Goal: Transaction & Acquisition: Purchase product/service

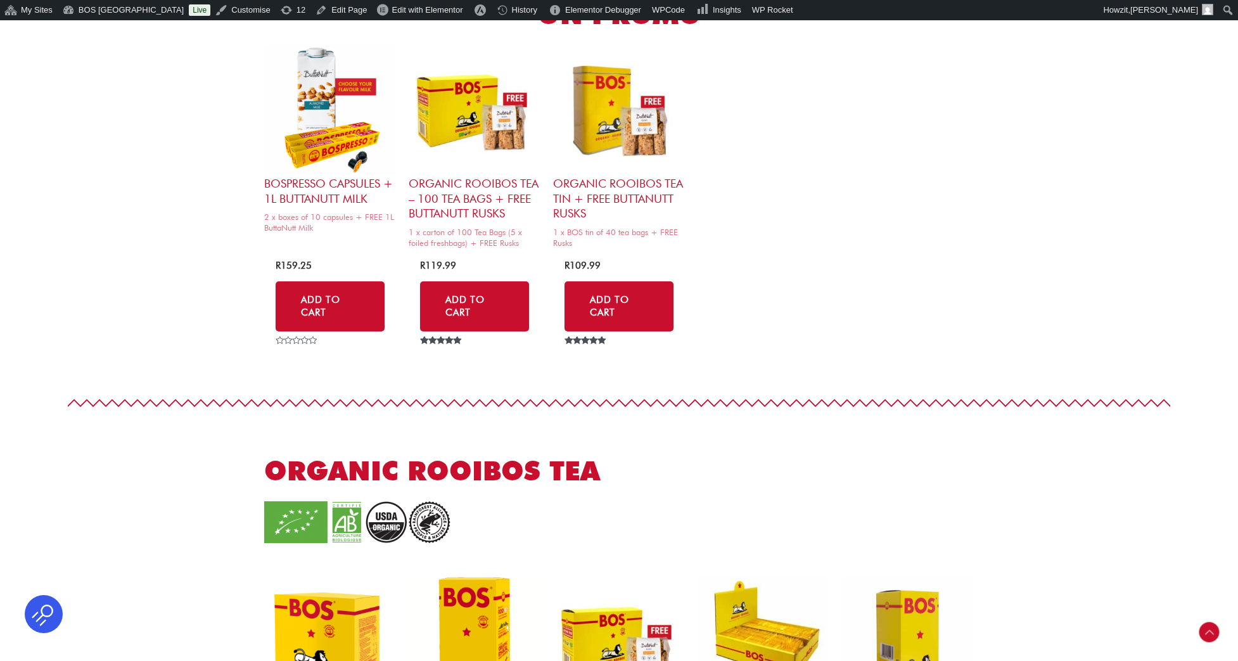
scroll to position [750, 0]
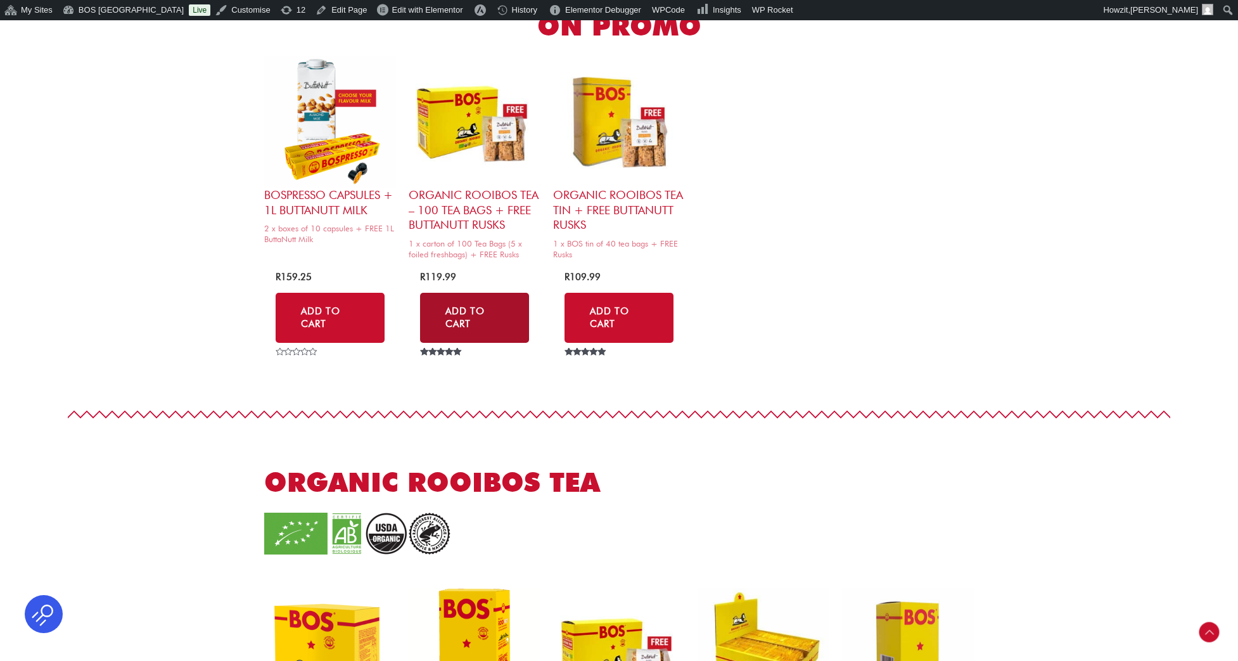
click at [460, 319] on link "Add to Cart" at bounding box center [474, 318] width 109 height 50
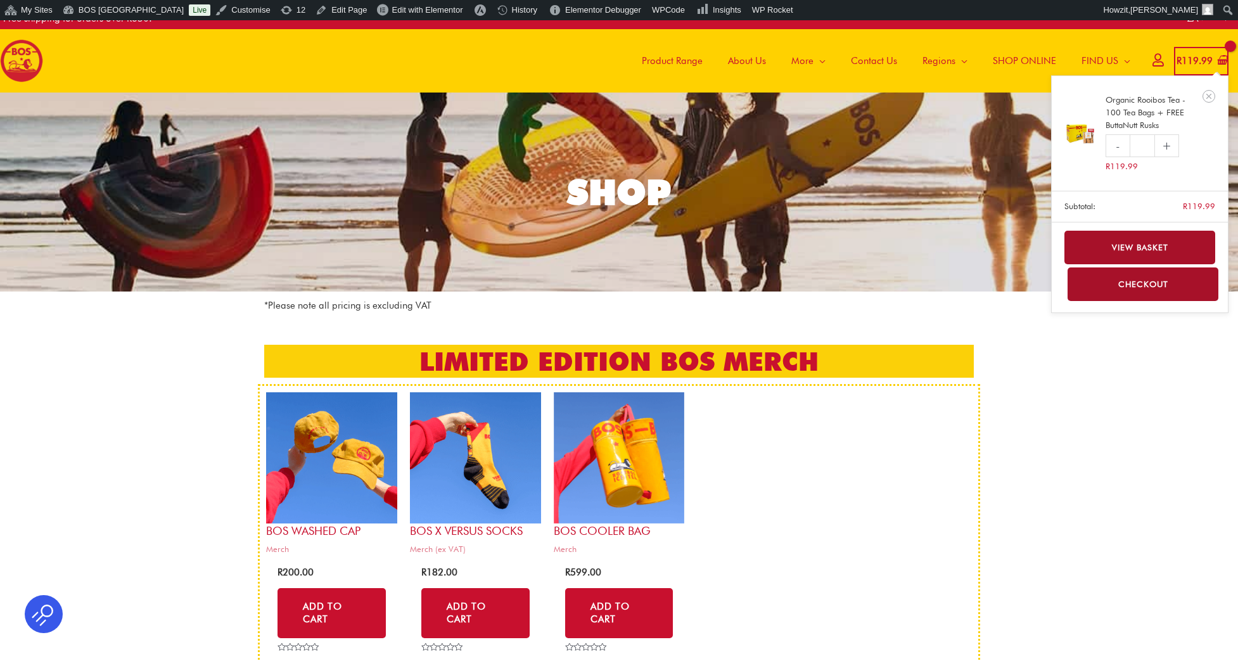
scroll to position [13, 1]
click at [1147, 253] on link "View basket" at bounding box center [1139, 248] width 151 height 34
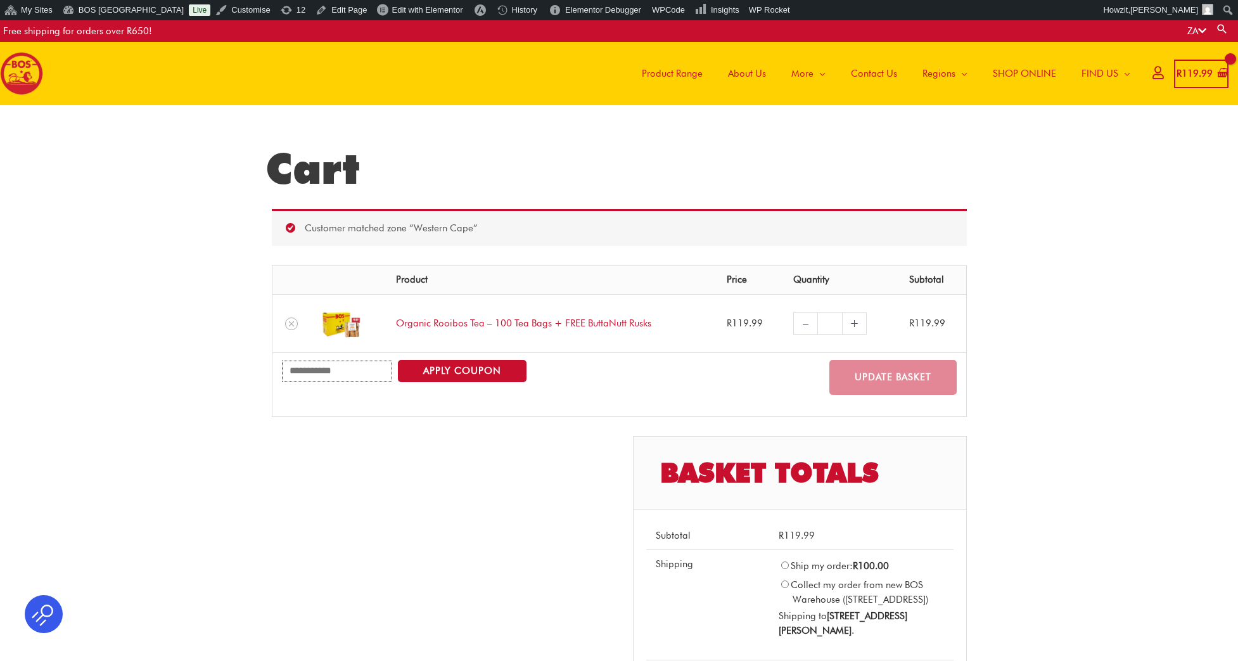
click at [343, 367] on input "Coupon:" at bounding box center [337, 371] width 111 height 21
type input "********"
click at [470, 362] on button "Apply coupon" at bounding box center [462, 371] width 129 height 22
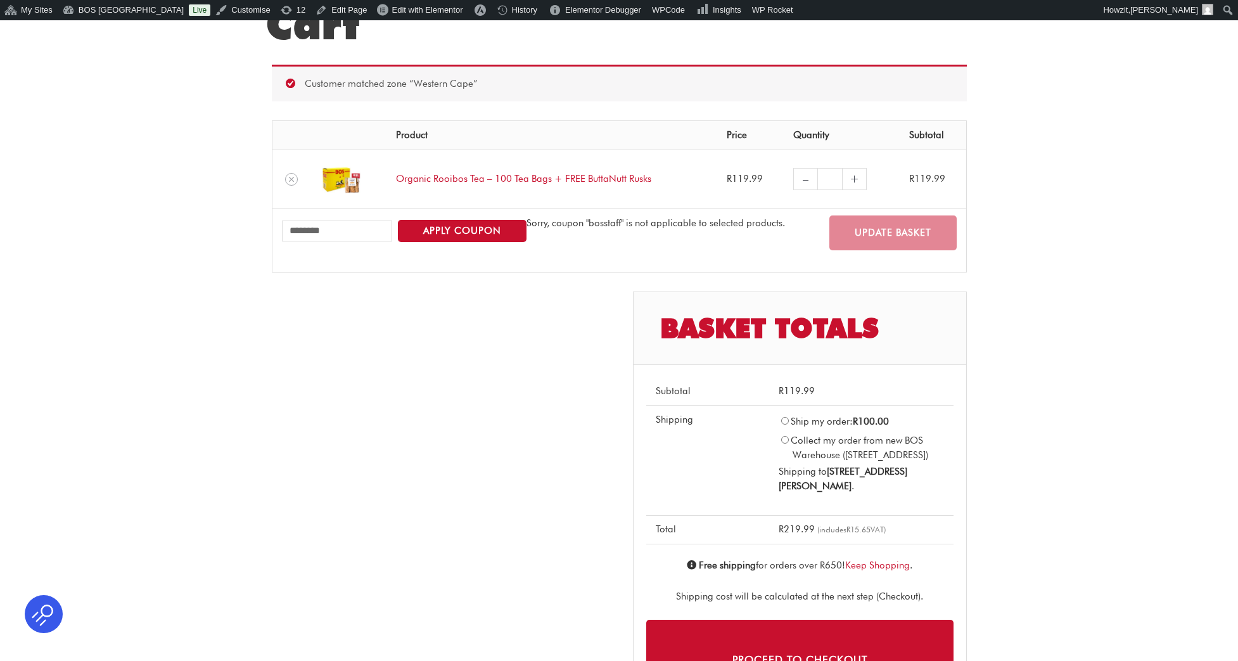
scroll to position [145, 0]
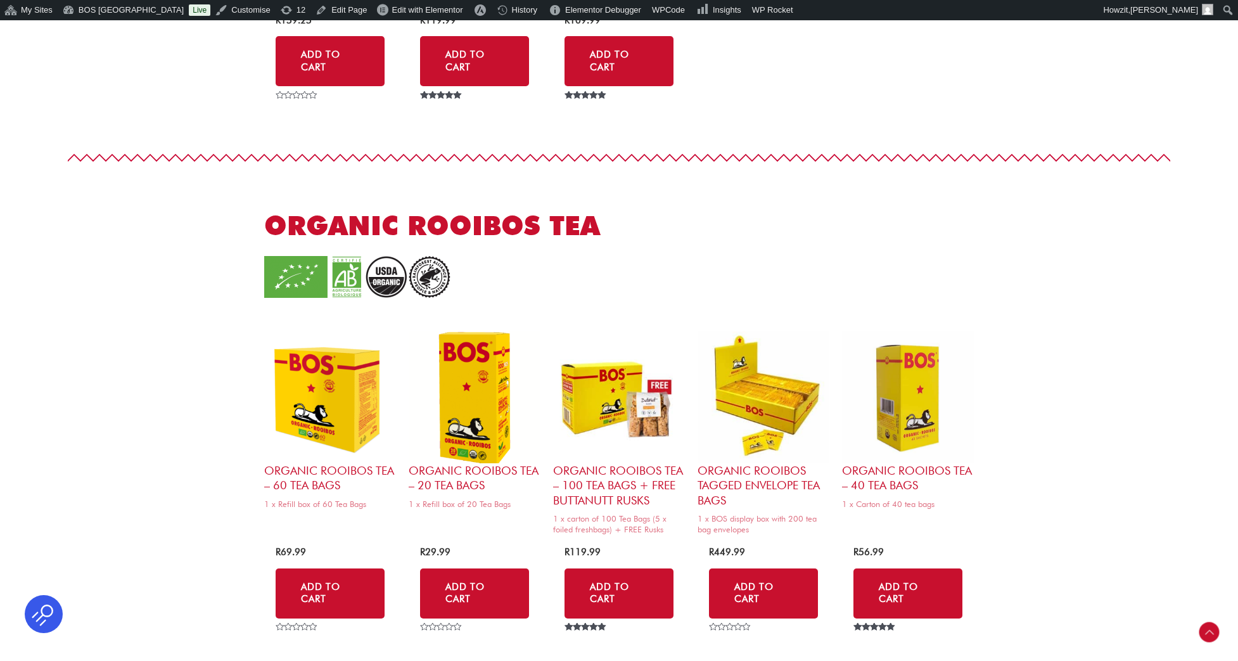
scroll to position [1015, 0]
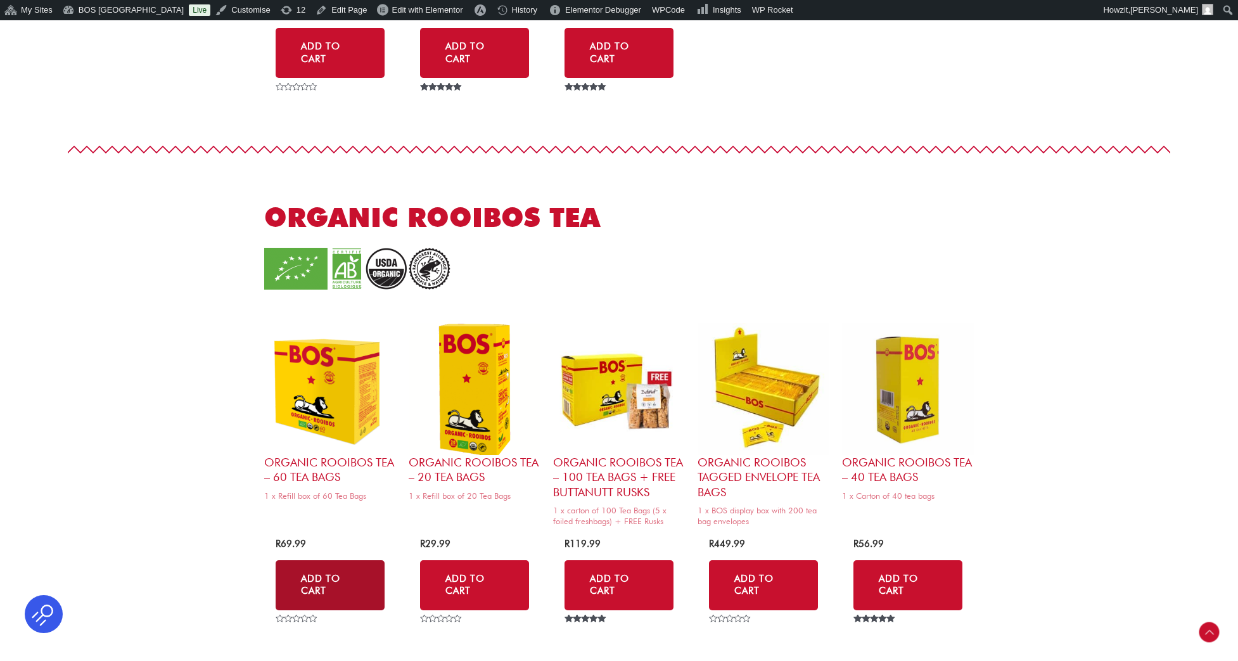
click at [338, 562] on link "Add to Cart" at bounding box center [330, 585] width 109 height 50
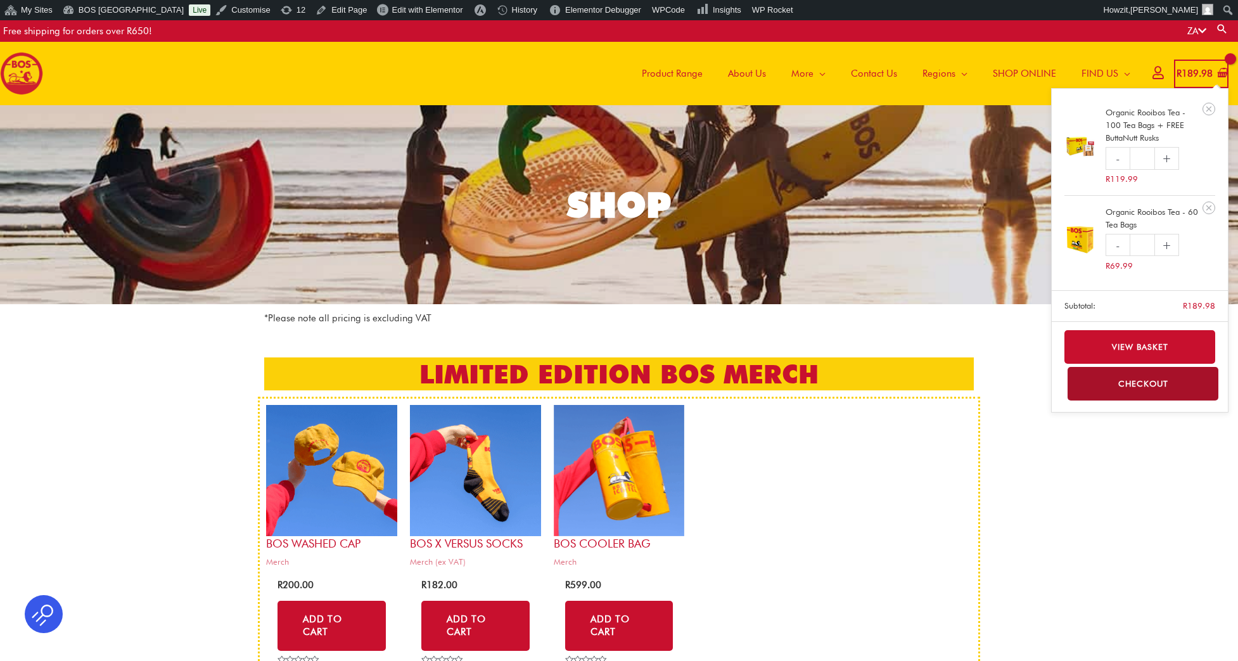
scroll to position [1, 0]
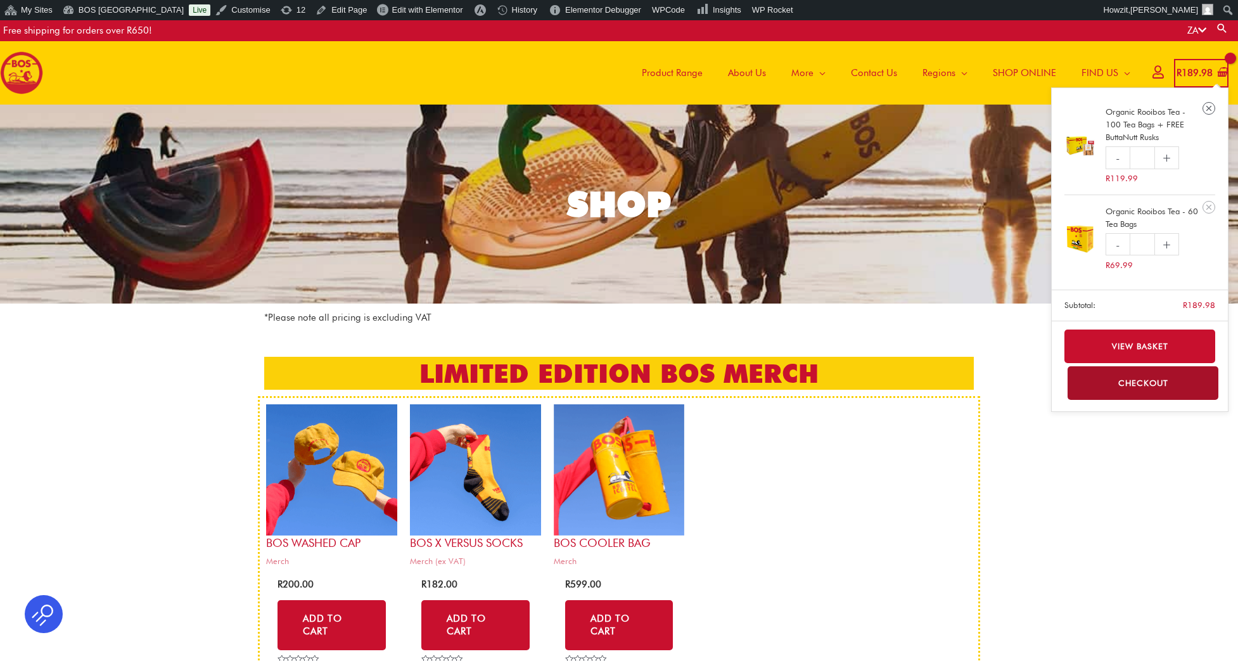
click at [1211, 110] on icon "Remove Organic Rooibos Tea - 100 Tea Bags + FREE ButtaNutt Rusks from cart" at bounding box center [1208, 108] width 5 height 5
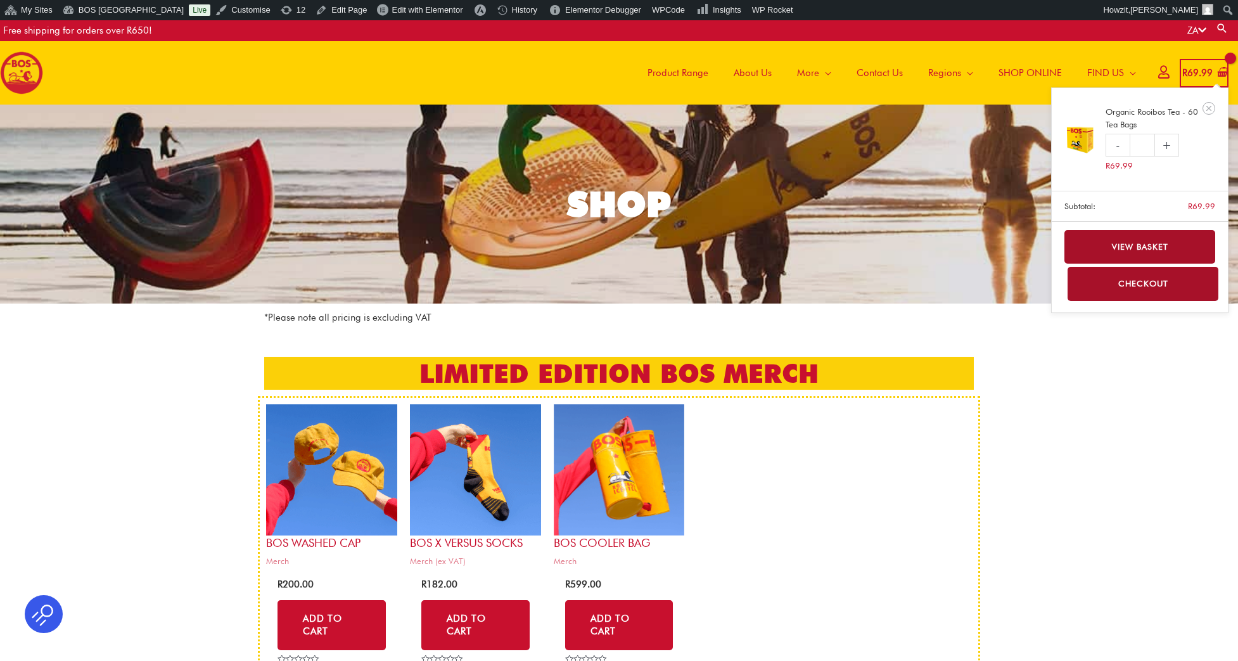
click at [1168, 245] on link "View basket" at bounding box center [1139, 247] width 151 height 34
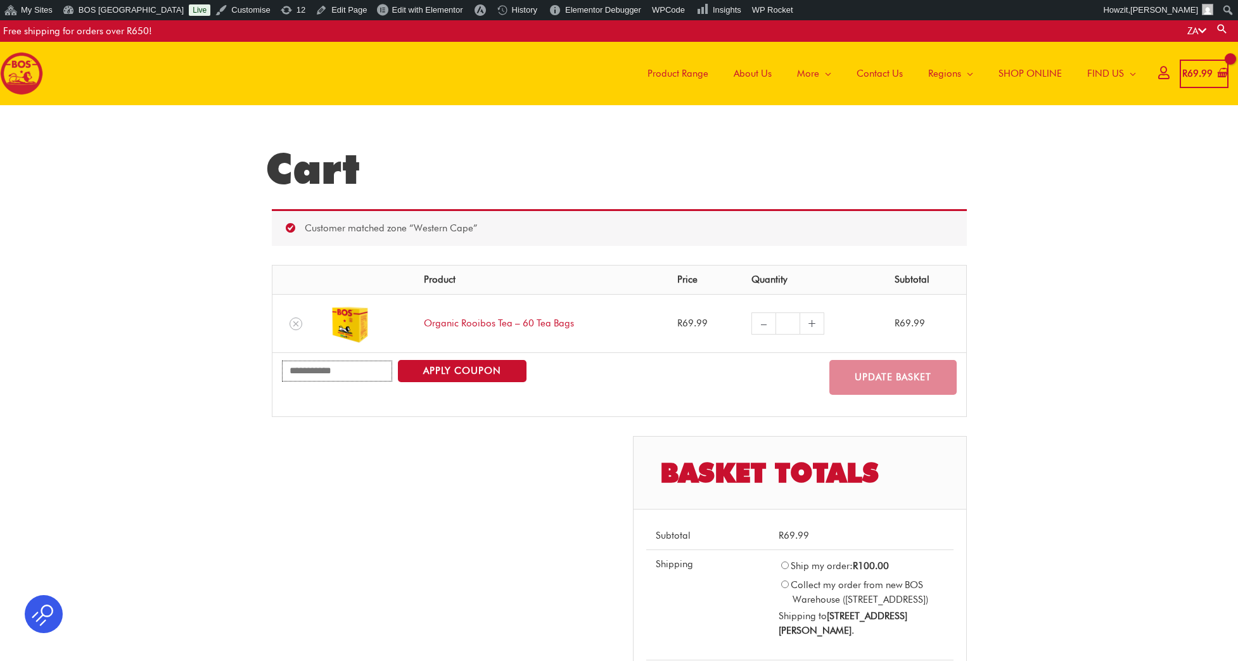
click at [337, 372] on input "Coupon:" at bounding box center [337, 371] width 111 height 21
type input "*"
type input "********"
click at [508, 369] on button "Apply coupon" at bounding box center [462, 371] width 129 height 22
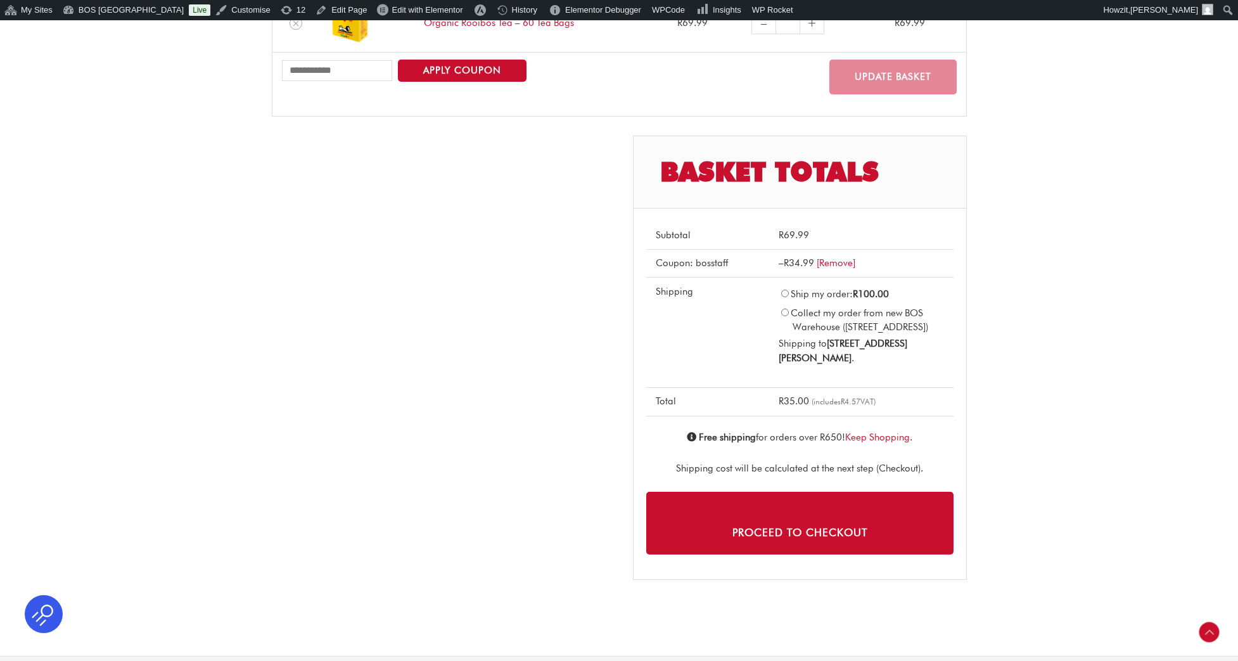
scroll to position [366, 0]
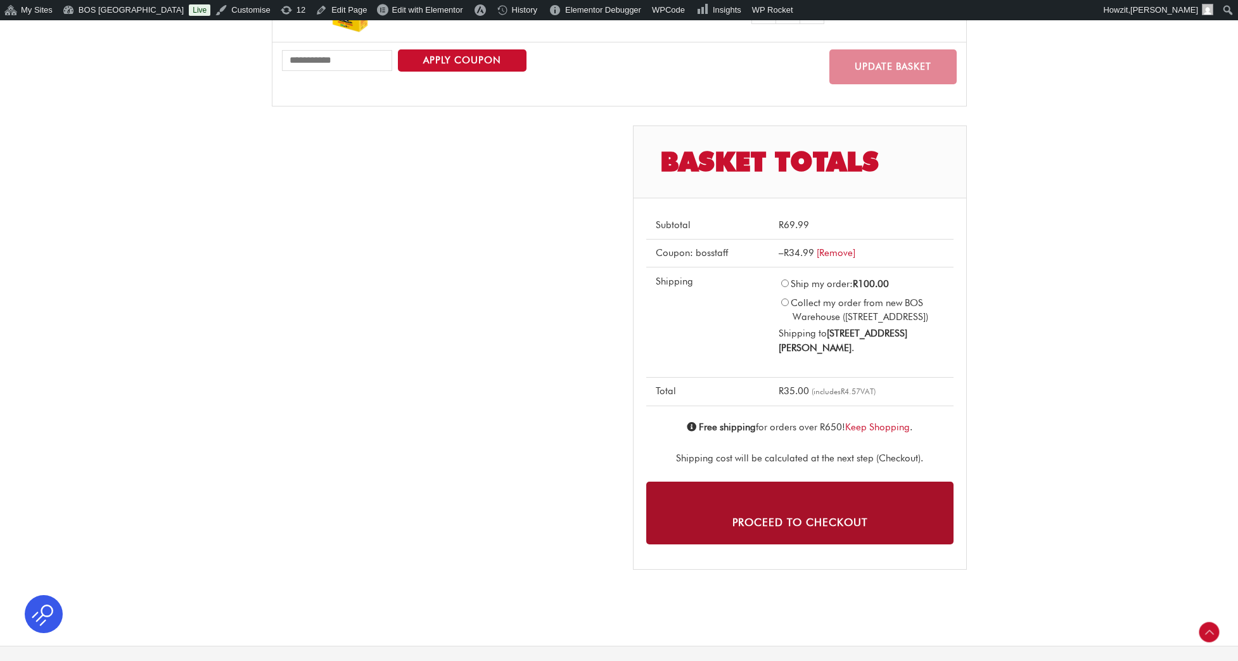
click at [802, 533] on link "Proceed to checkout" at bounding box center [799, 513] width 307 height 63
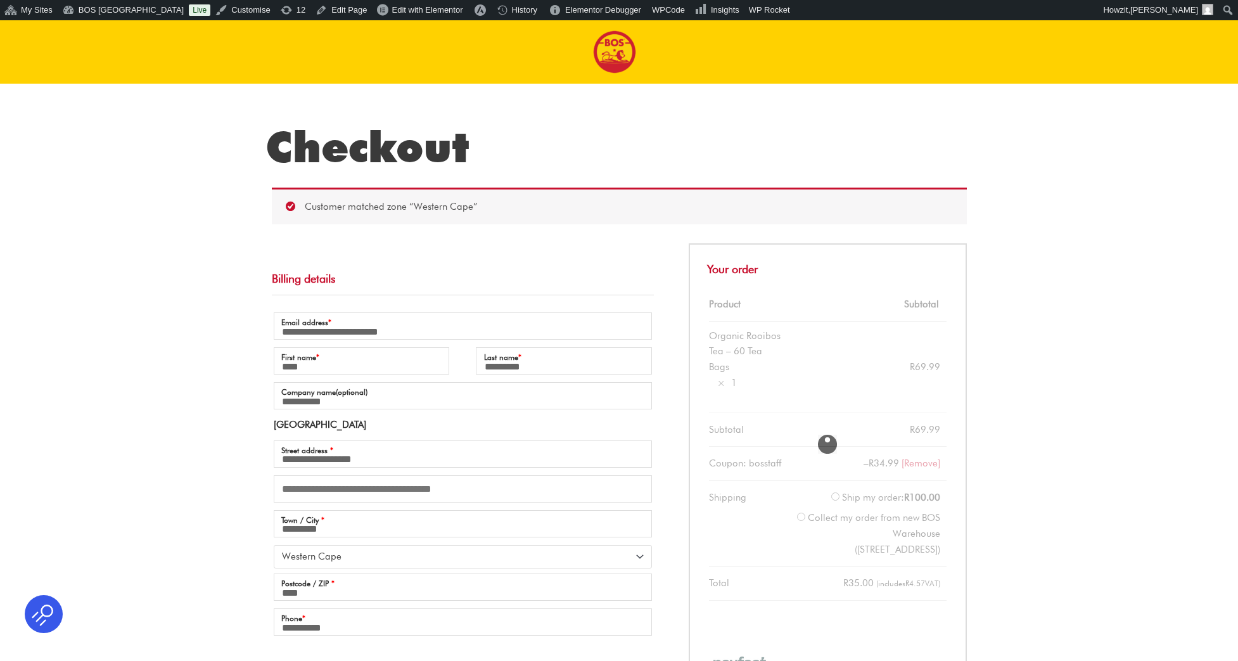
select select "**"
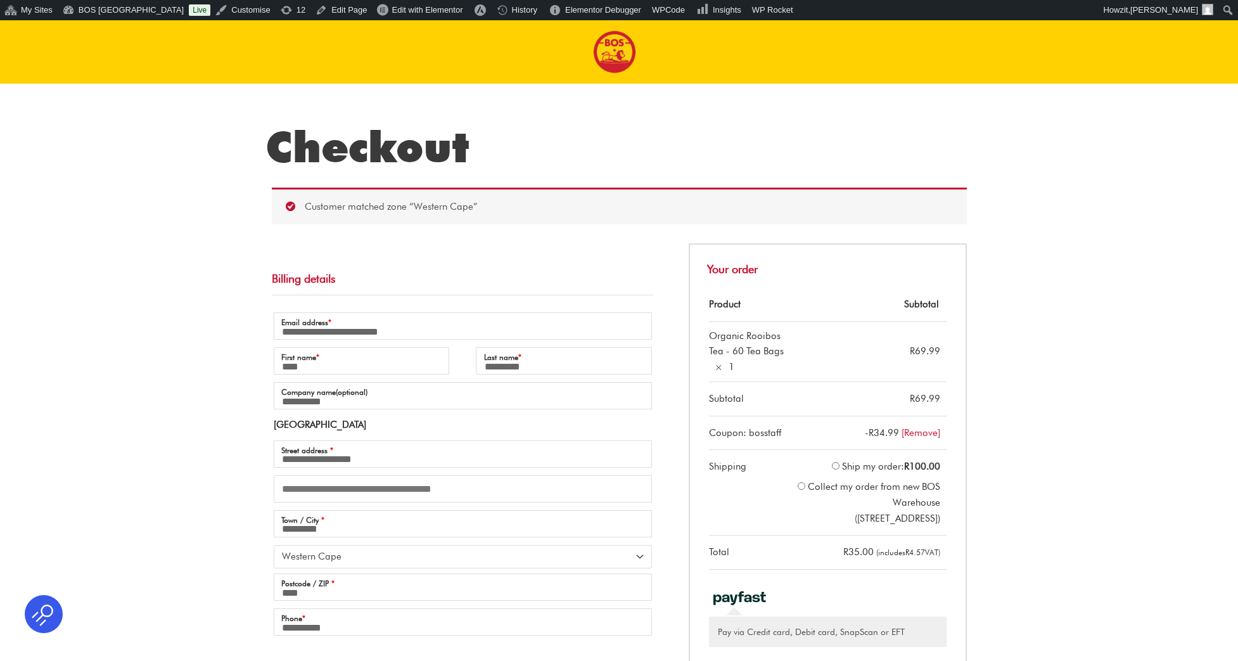
scroll to position [1, 0]
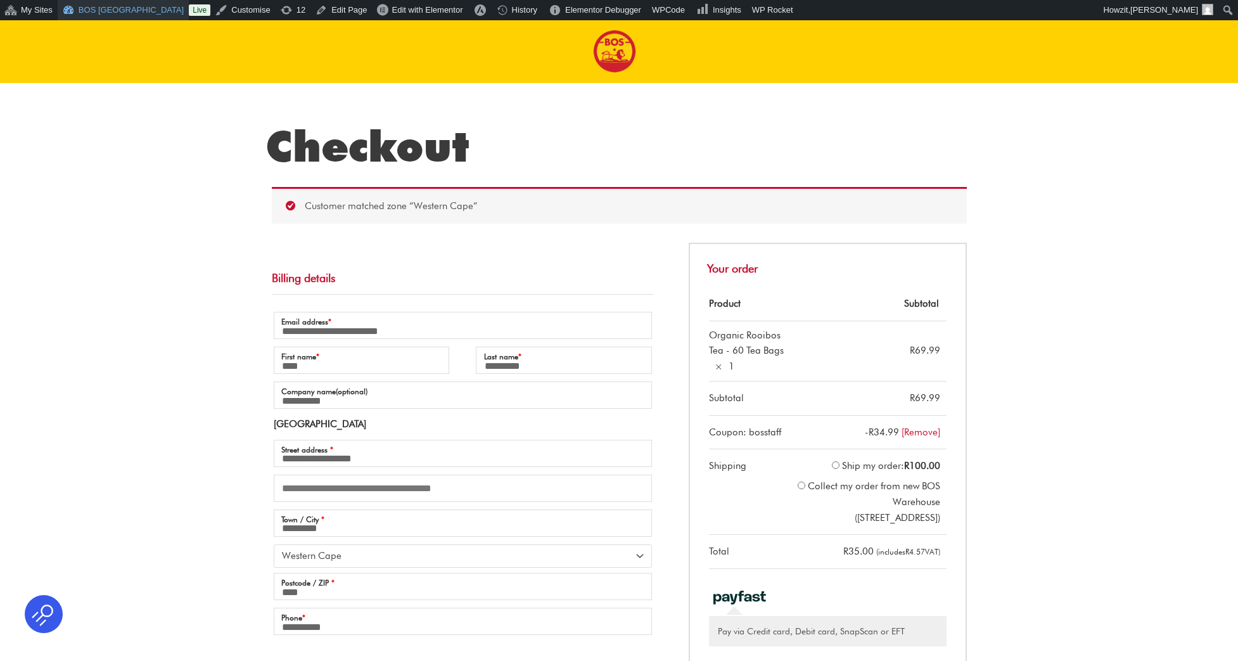
click at [120, 2] on link "BOS [GEOGRAPHIC_DATA]" at bounding box center [123, 10] width 131 height 20
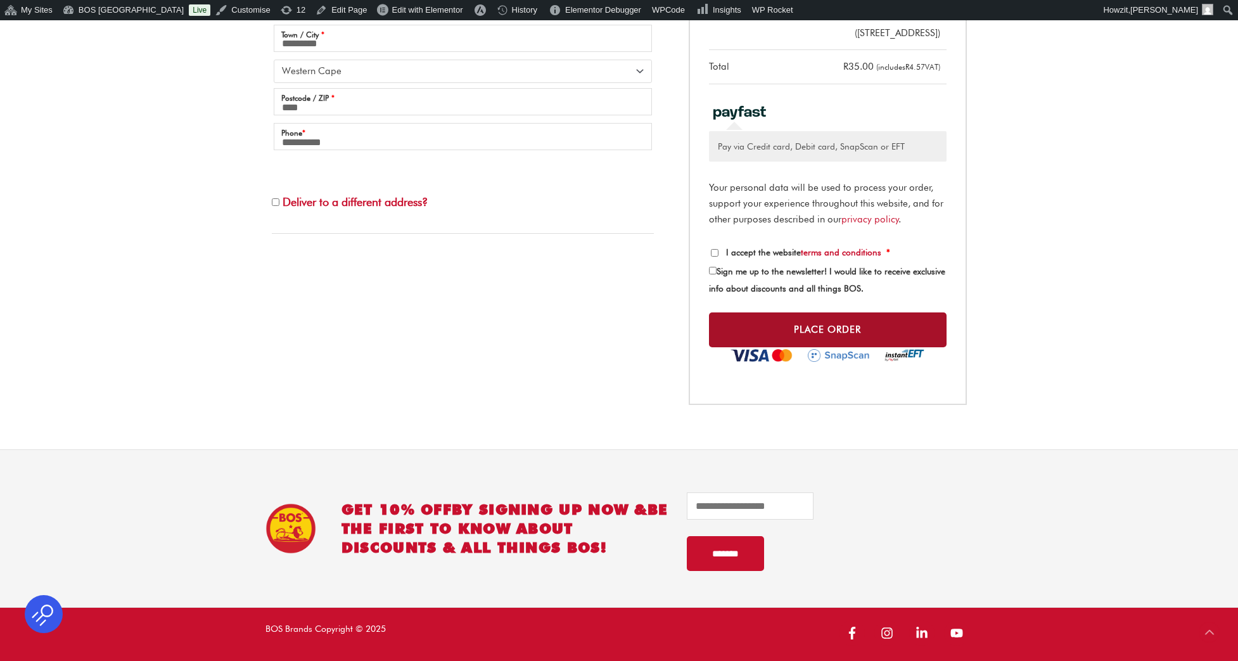
scroll to position [508, 0]
click at [850, 323] on button "Place order" at bounding box center [828, 329] width 238 height 35
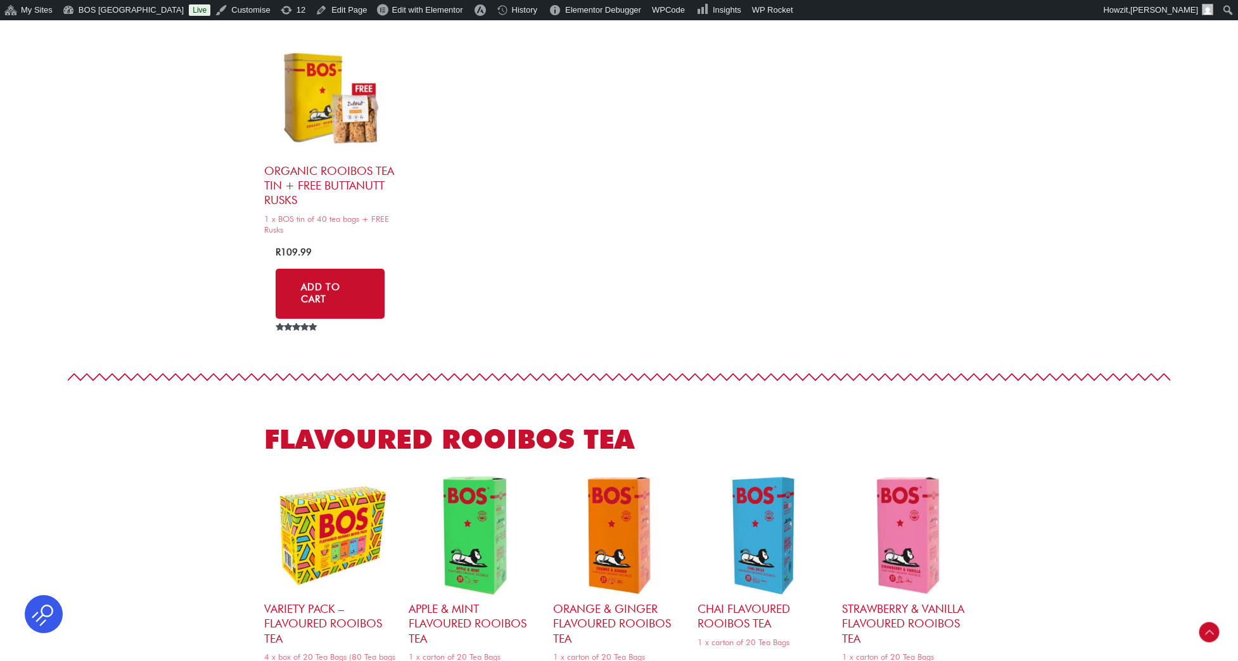
scroll to position [1426, 0]
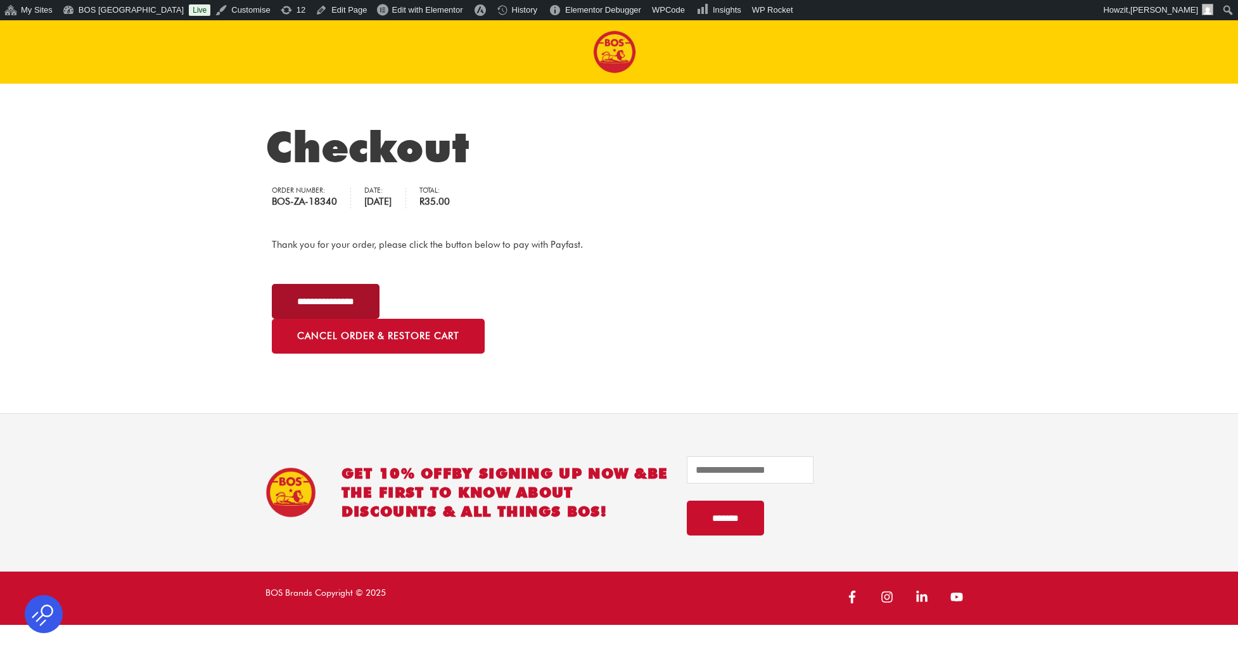
click at [342, 295] on input "**********" at bounding box center [326, 301] width 108 height 35
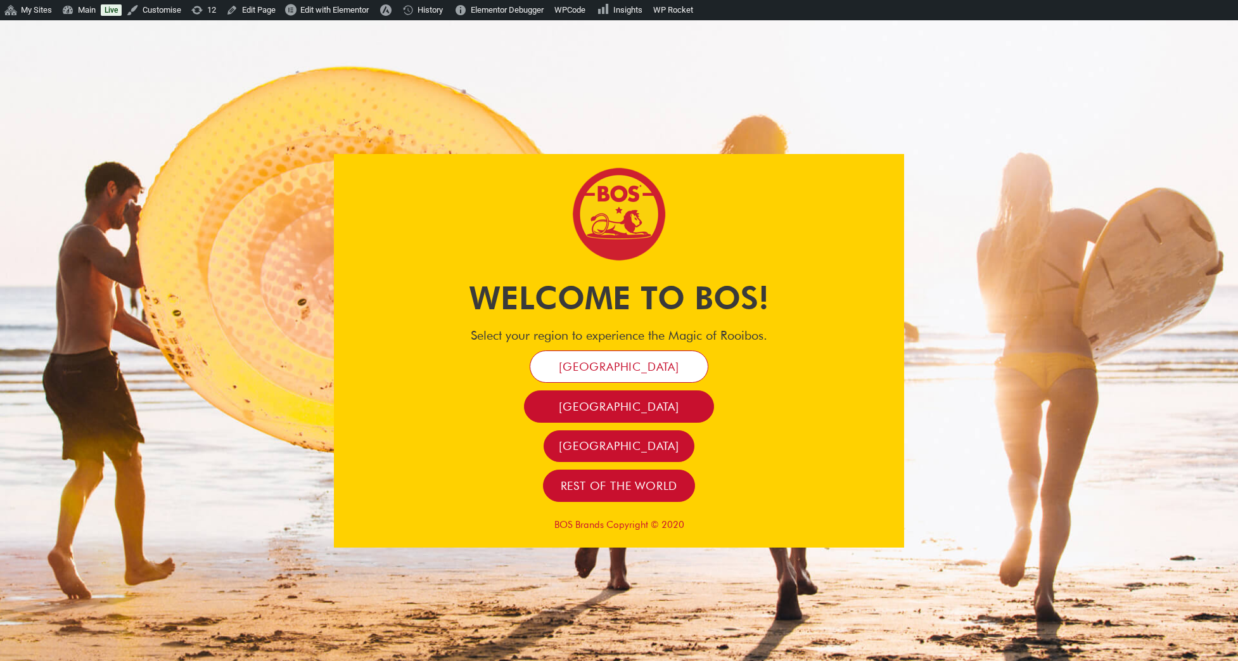
click at [623, 374] on span "[GEOGRAPHIC_DATA]" at bounding box center [619, 366] width 120 height 15
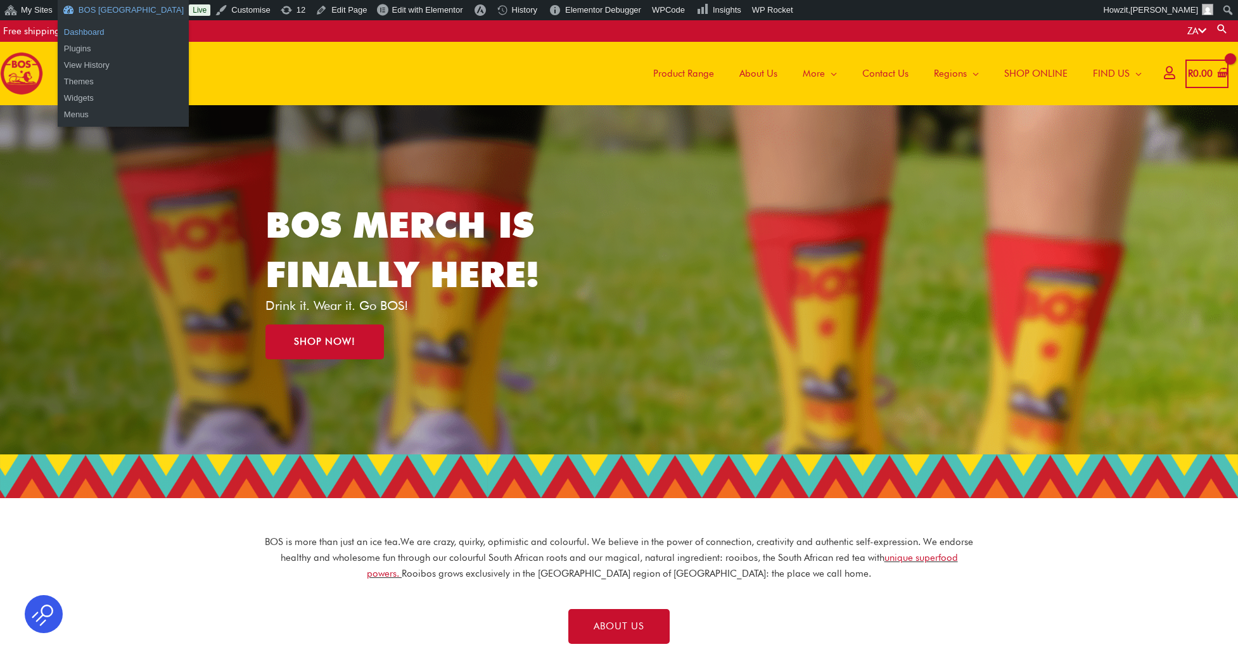
click at [93, 28] on link "Dashboard" at bounding box center [123, 32] width 131 height 16
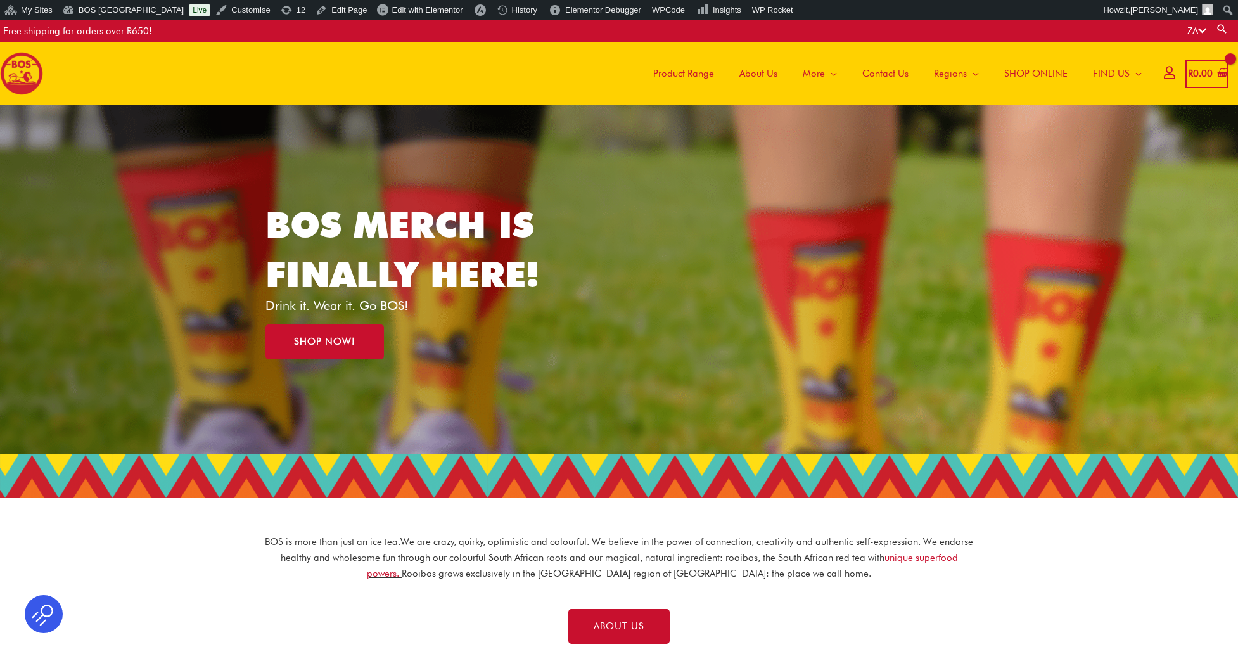
click at [892, 72] on span "Contact Us" at bounding box center [885, 73] width 46 height 38
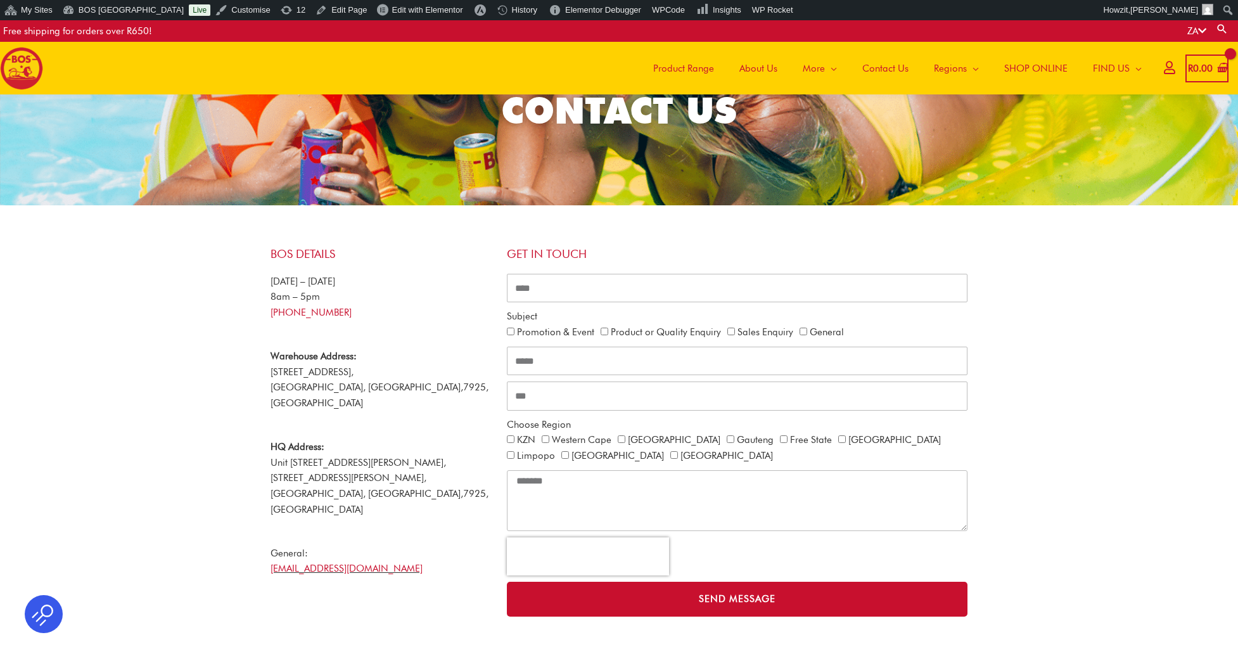
scroll to position [85, 0]
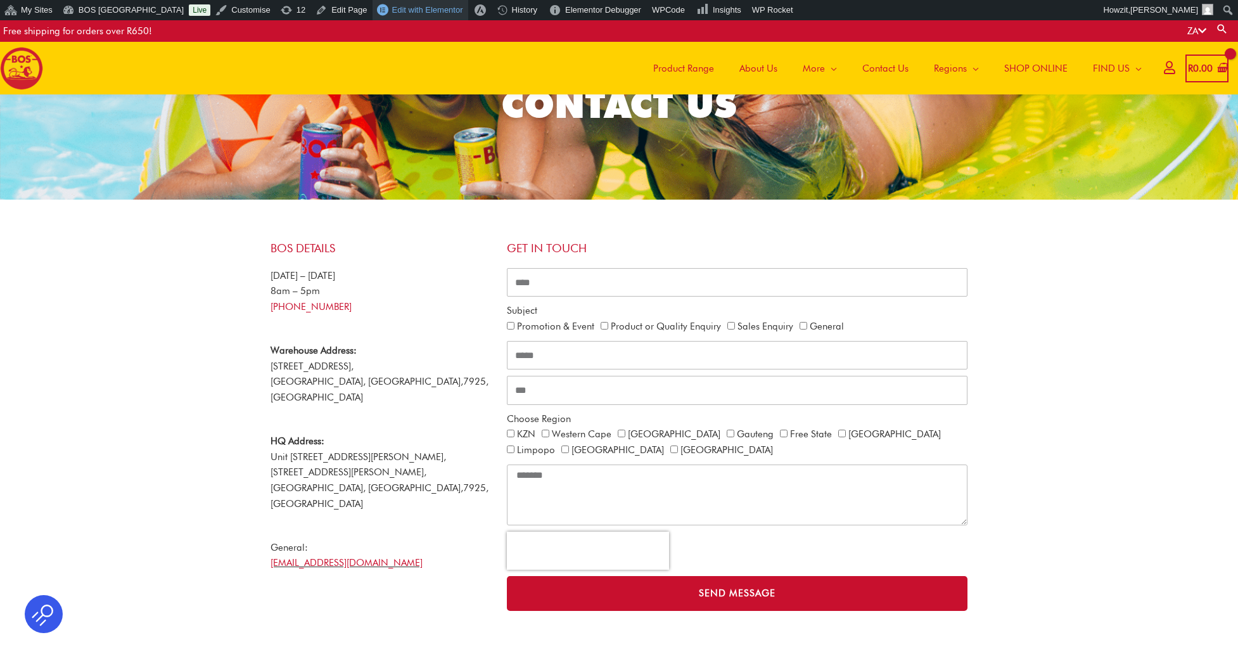
click at [392, 12] on span "Edit with Elementor" at bounding box center [427, 10] width 71 height 10
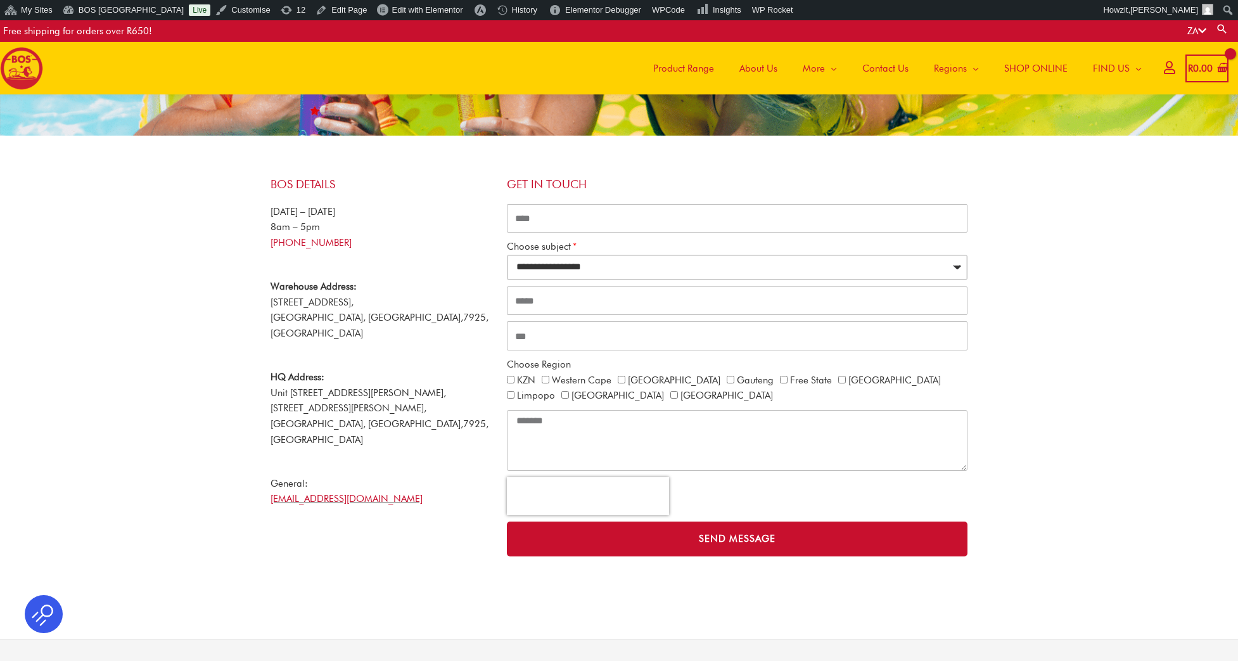
scroll to position [150, 0]
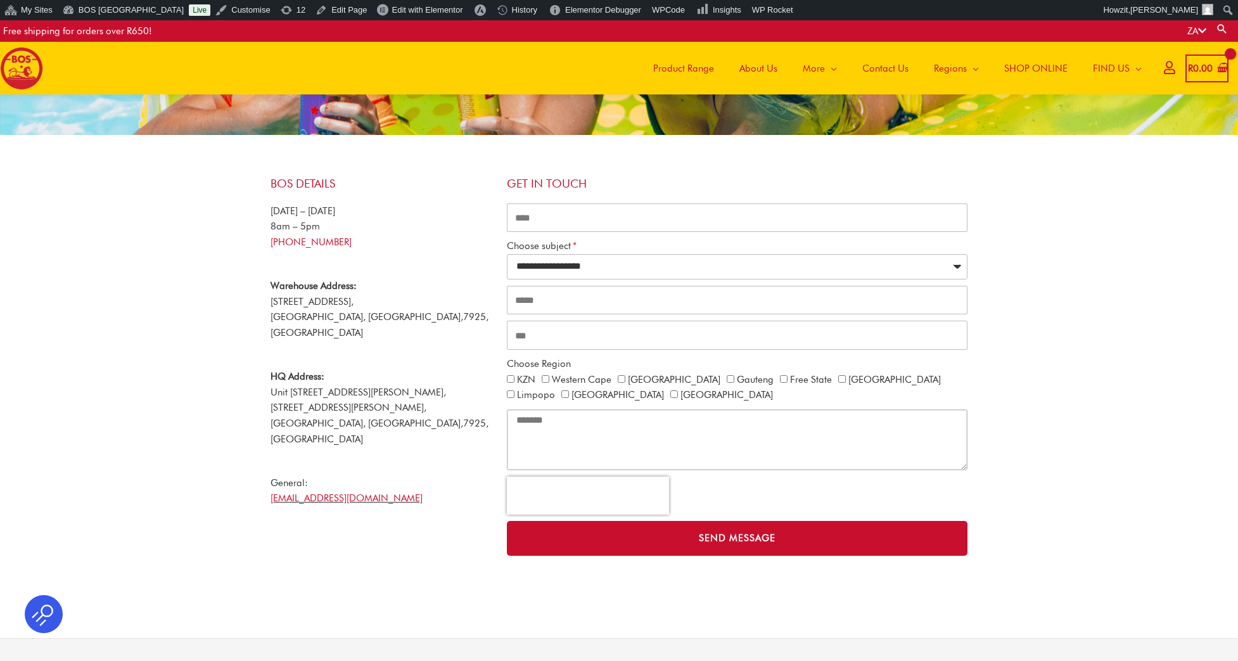
click at [582, 423] on textarea "CONTACT ALL" at bounding box center [737, 439] width 461 height 61
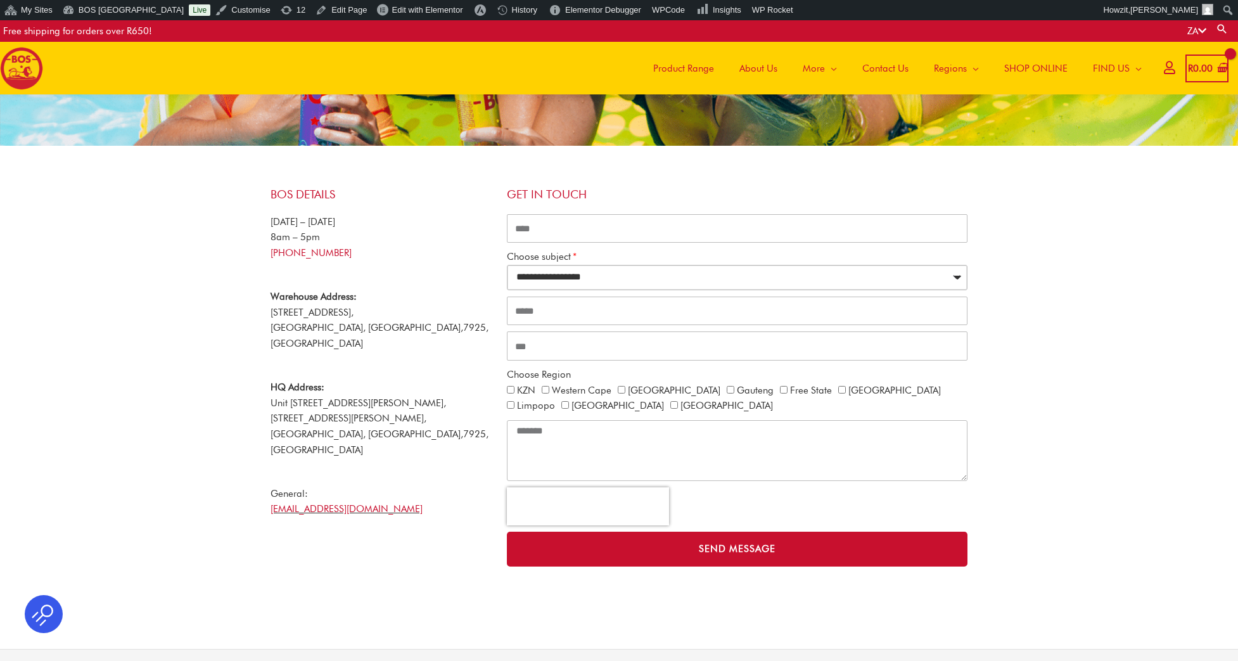
scroll to position [134, 0]
